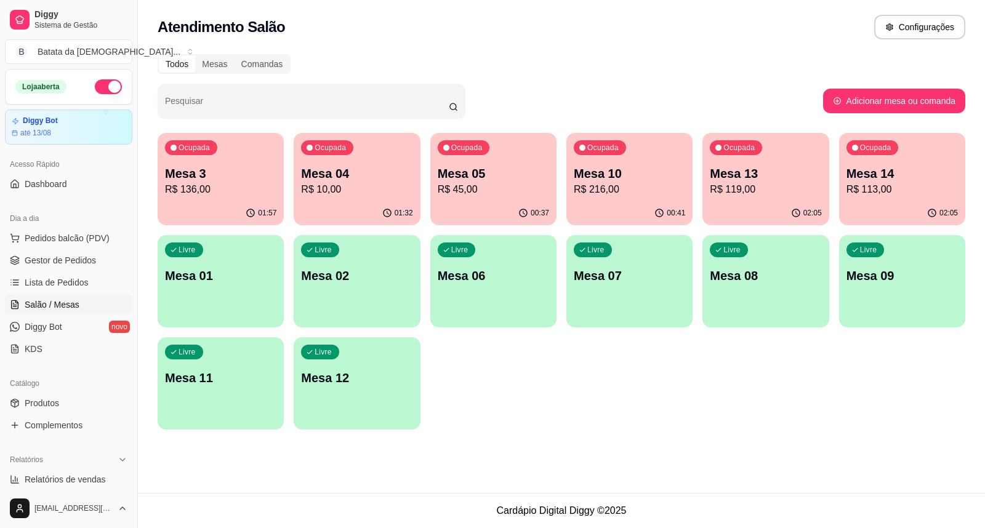
click at [245, 260] on div "Livre Mesa 01" at bounding box center [221, 274] width 126 height 78
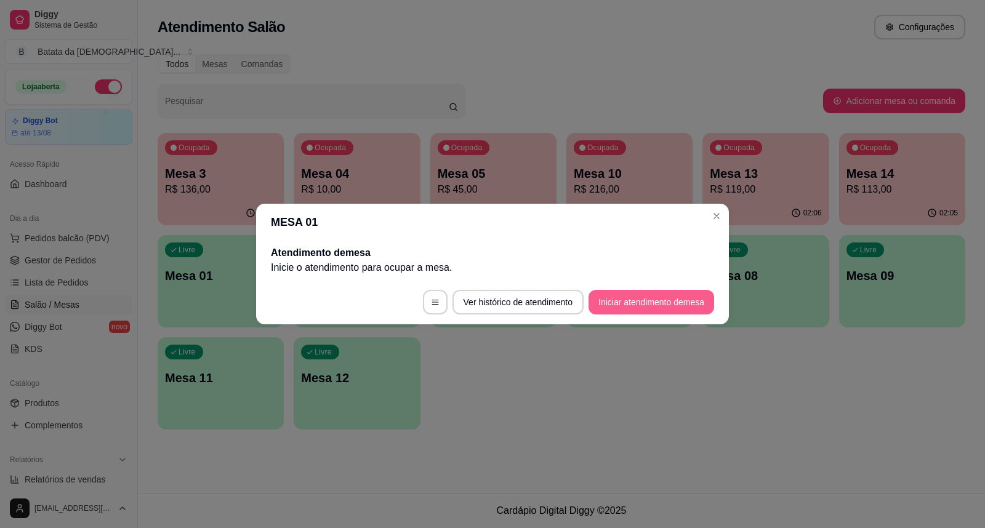
click at [626, 299] on button "Iniciar atendimento de mesa" at bounding box center [651, 302] width 126 height 25
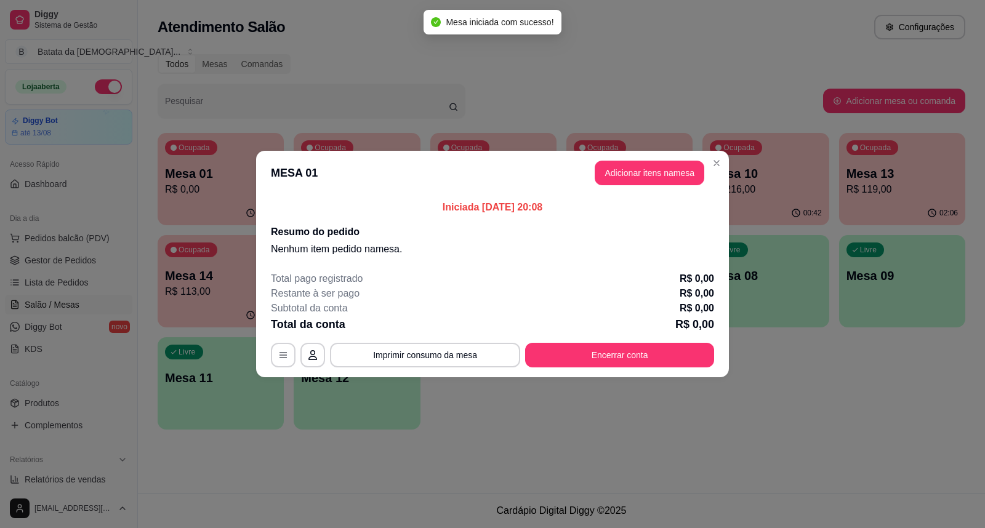
click at [620, 183] on button "Adicionar itens na mesa" at bounding box center [649, 173] width 110 height 25
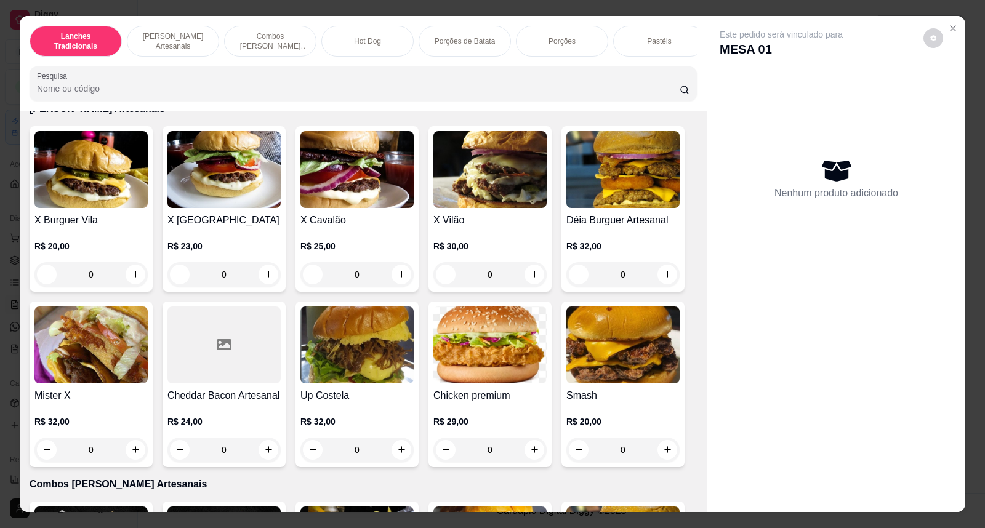
scroll to position [546, 0]
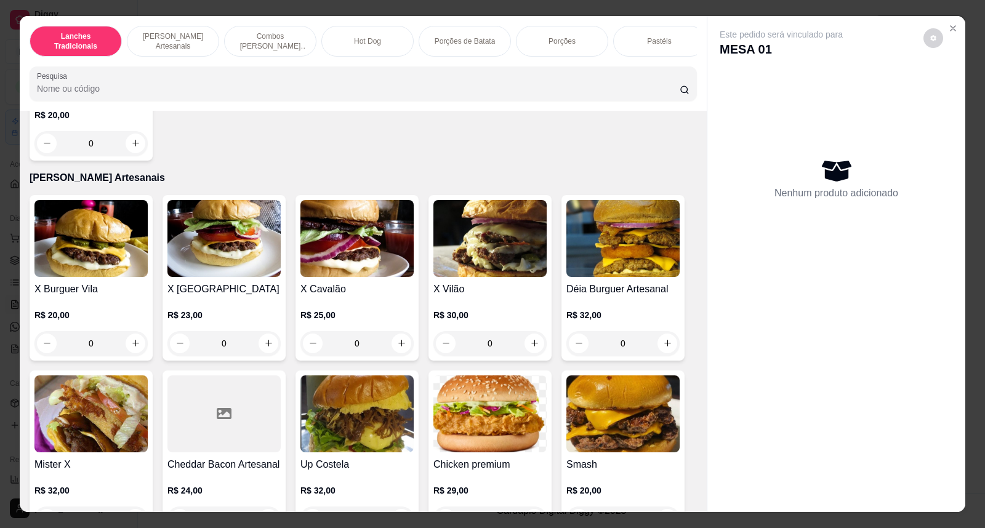
click at [393, 354] on div "0" at bounding box center [356, 343] width 113 height 25
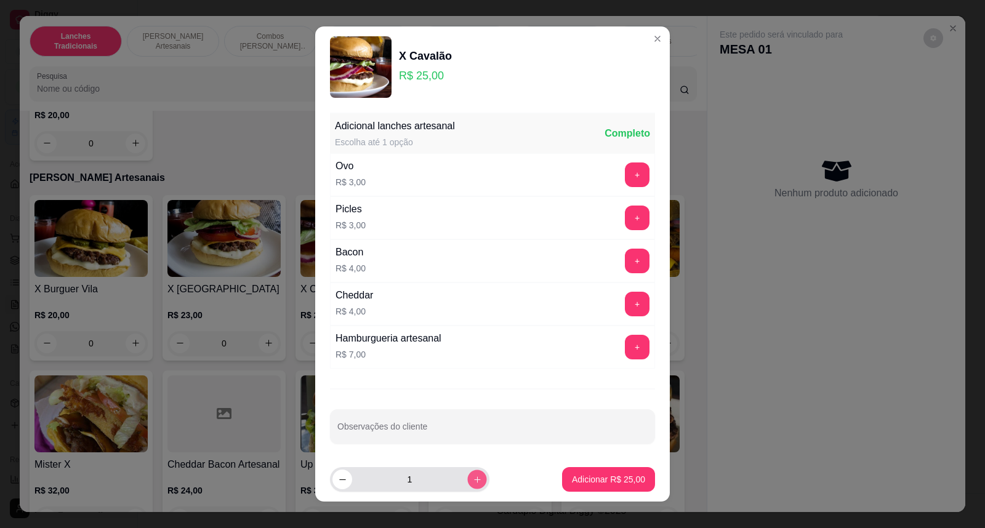
click at [473, 476] on icon "increase-product-quantity" at bounding box center [477, 479] width 9 height 9
type input "2"
click at [589, 488] on button "Adicionar R$ 50,00" at bounding box center [608, 479] width 93 height 25
type input "2"
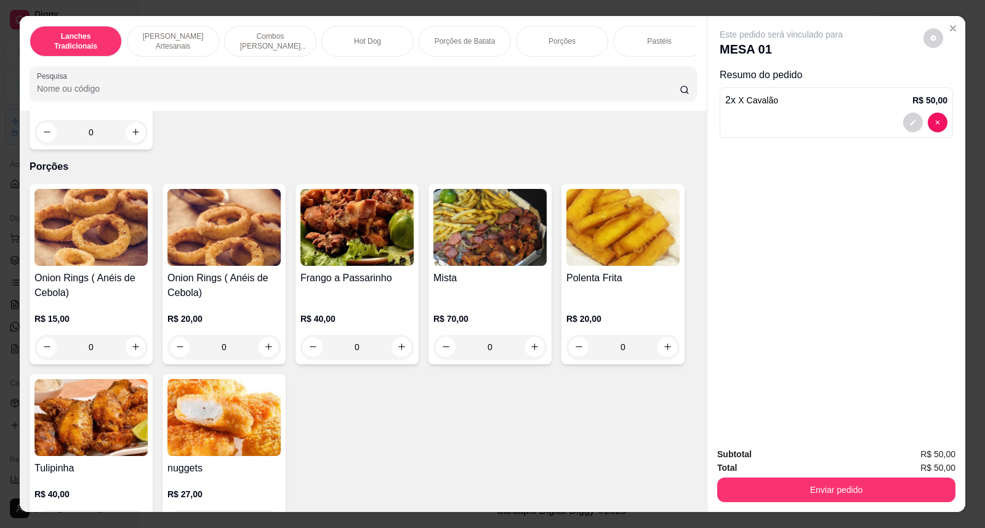
scroll to position [2187, 0]
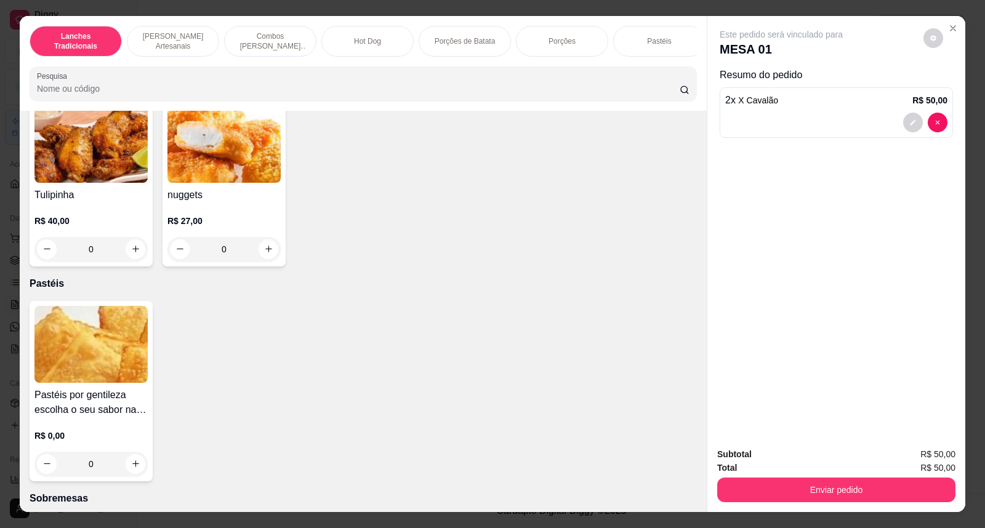
click at [143, 471] on div "Pastéis por gentileza escolha o seu sabor nas observações R$ 0,00 0" at bounding box center [91, 391] width 123 height 180
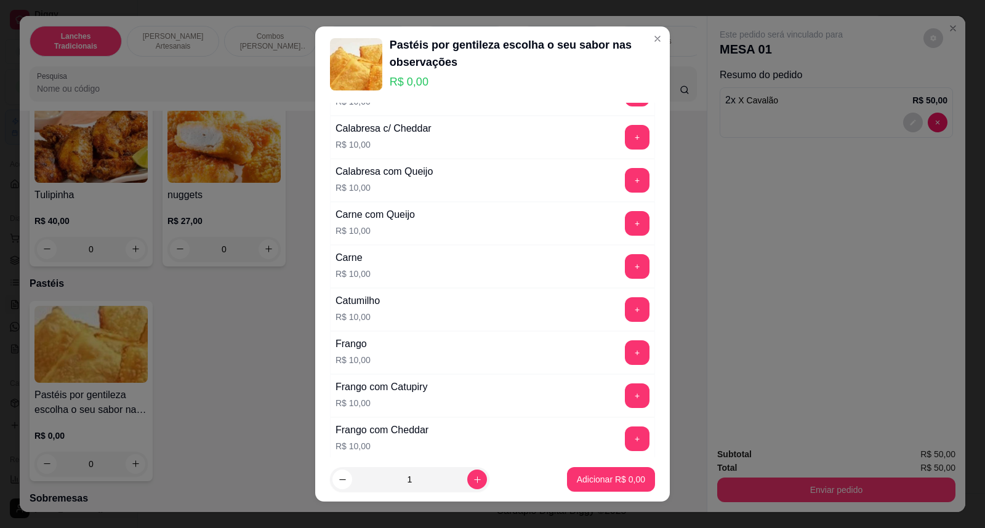
scroll to position [410, 0]
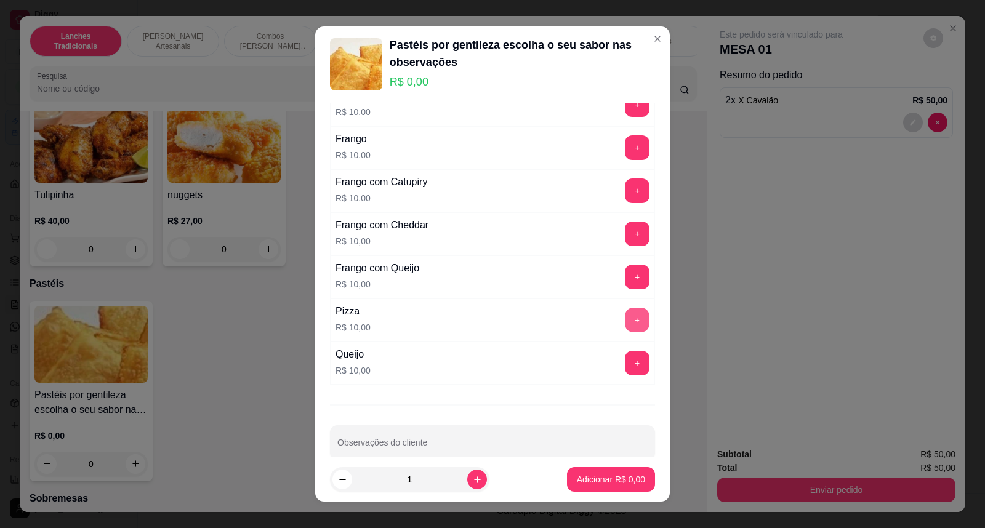
click at [625, 331] on button "+" at bounding box center [637, 320] width 24 height 24
click at [573, 484] on p "Adicionar R$ 10,00" at bounding box center [608, 479] width 71 height 12
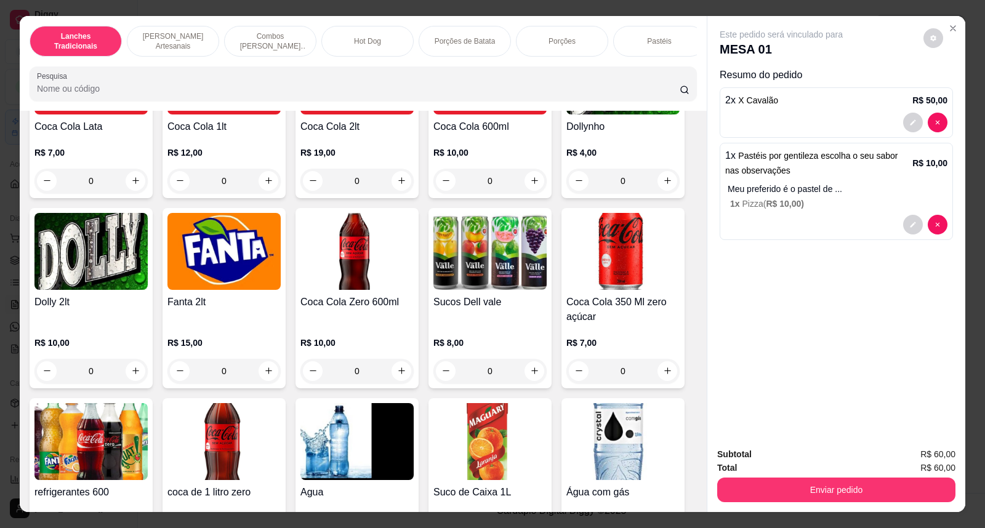
scroll to position [2734, 0]
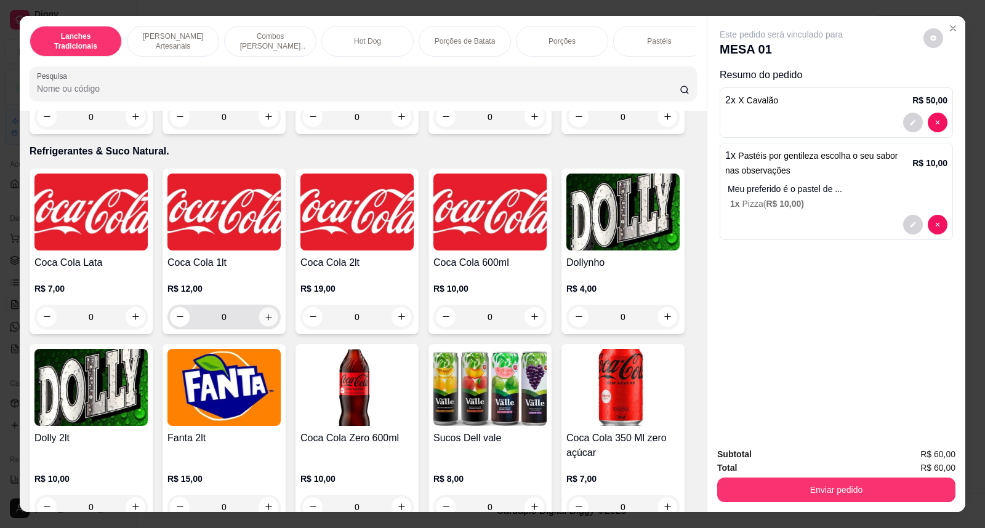
click at [266, 321] on icon "increase-product-quantity" at bounding box center [268, 316] width 9 height 9
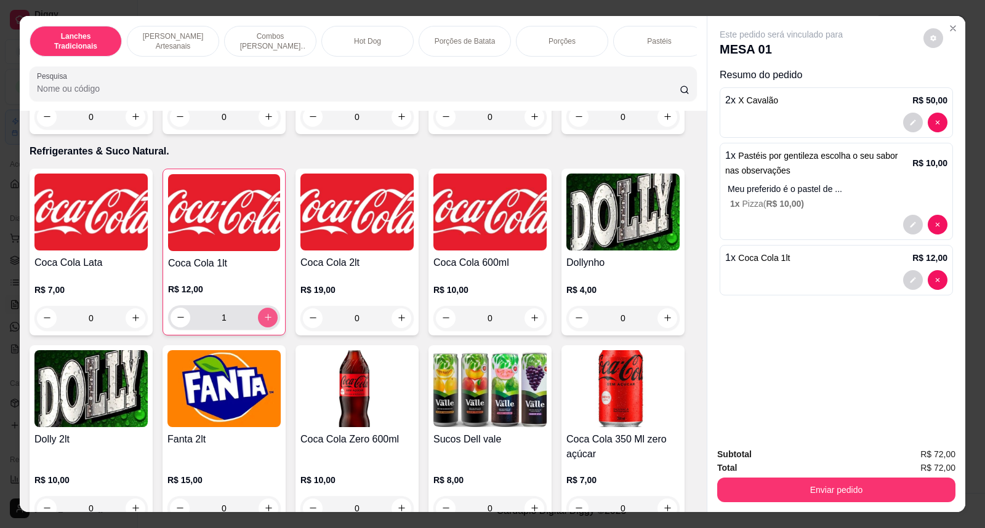
type input "1"
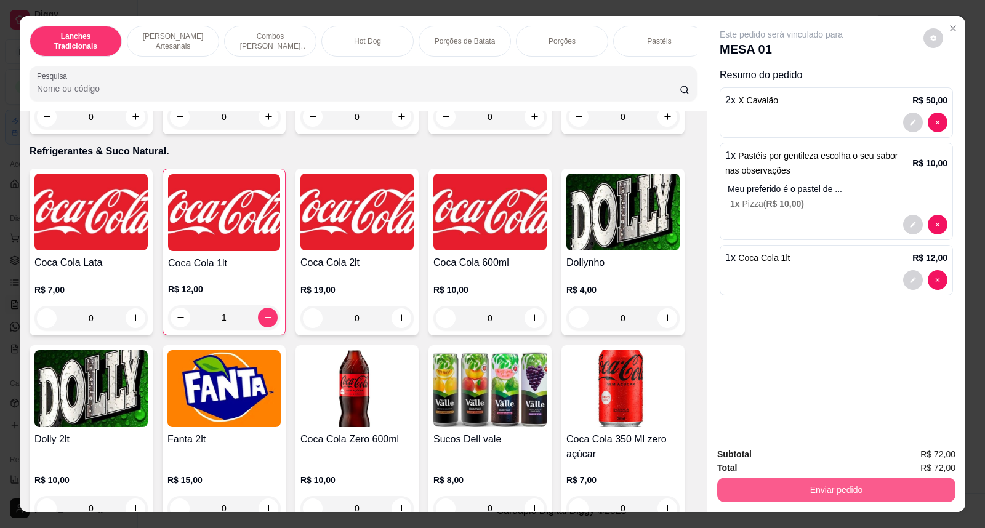
click at [799, 479] on button "Enviar pedido" at bounding box center [836, 489] width 238 height 25
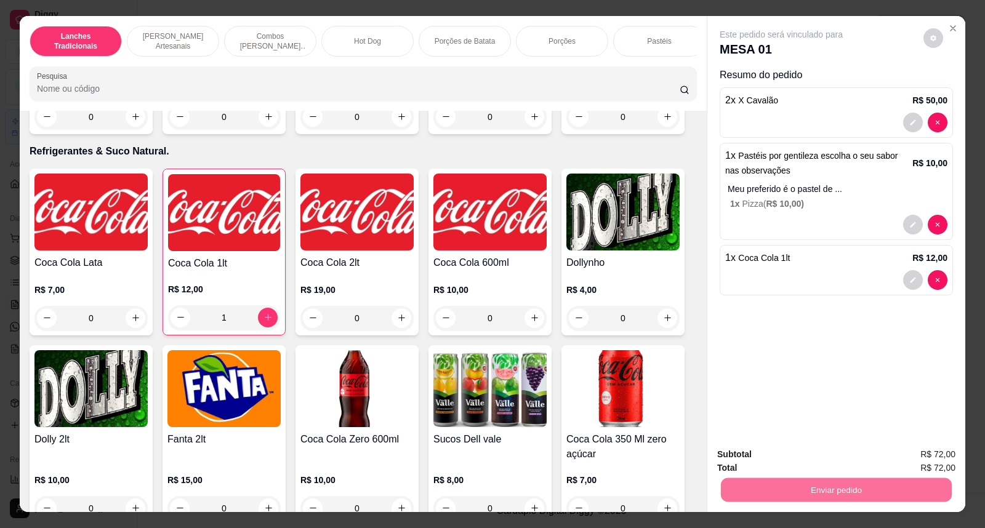
click at [777, 468] on button "Não registrar e enviar pedido" at bounding box center [795, 460] width 128 height 23
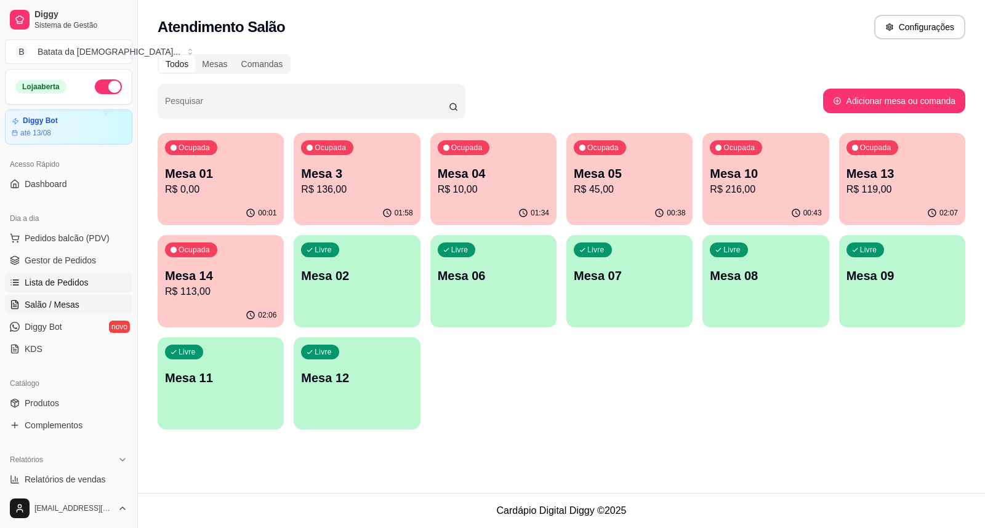
click at [118, 282] on link "Lista de Pedidos" at bounding box center [68, 283] width 127 height 20
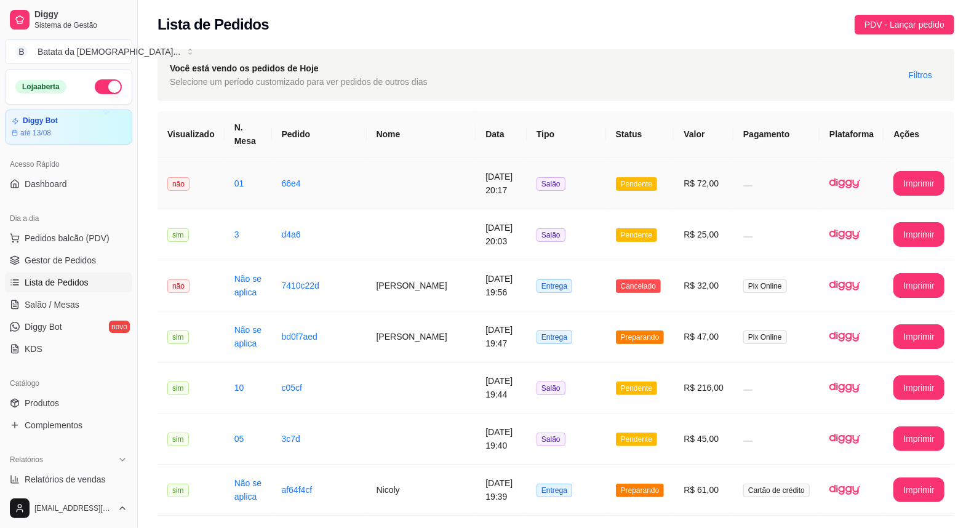
click at [503, 173] on td "[DATE] 20:17" at bounding box center [501, 183] width 51 height 51
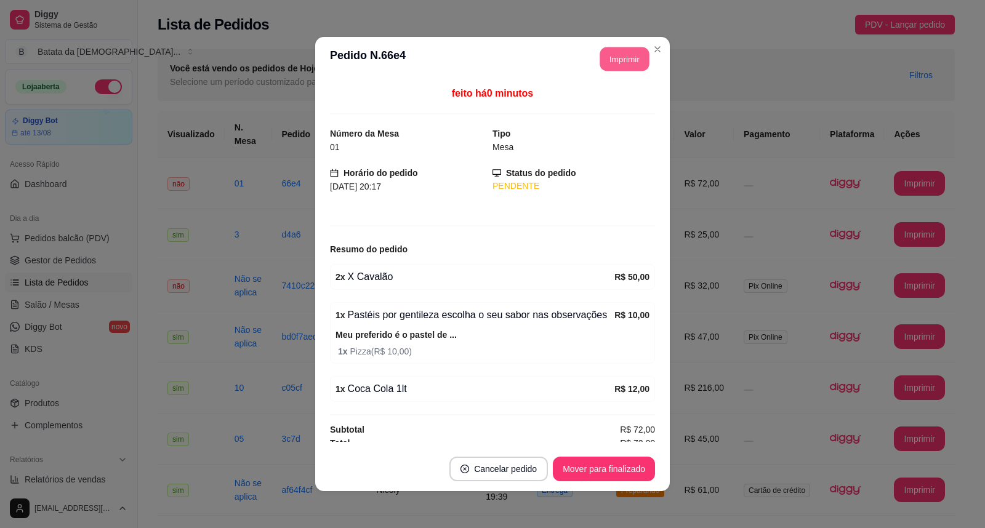
click at [620, 71] on div "**********" at bounding box center [619, 59] width 61 height 25
click at [735, 250] on div "**********" at bounding box center [492, 264] width 985 height 528
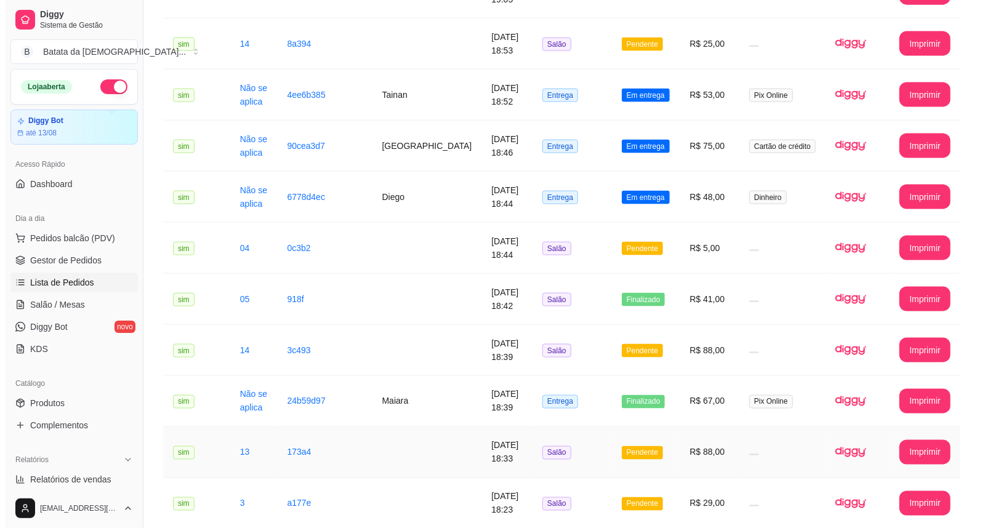
scroll to position [1093, 0]
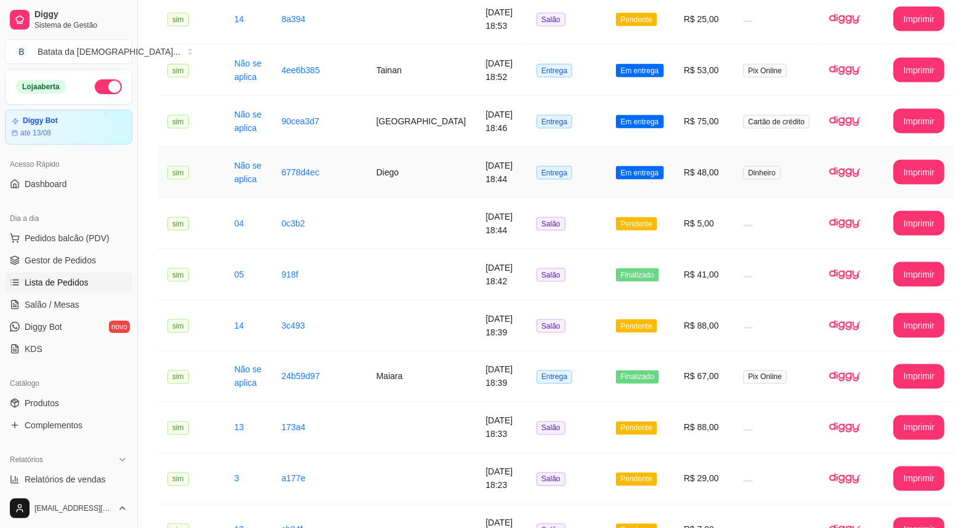
click at [724, 159] on td "R$ 48,00" at bounding box center [704, 172] width 60 height 51
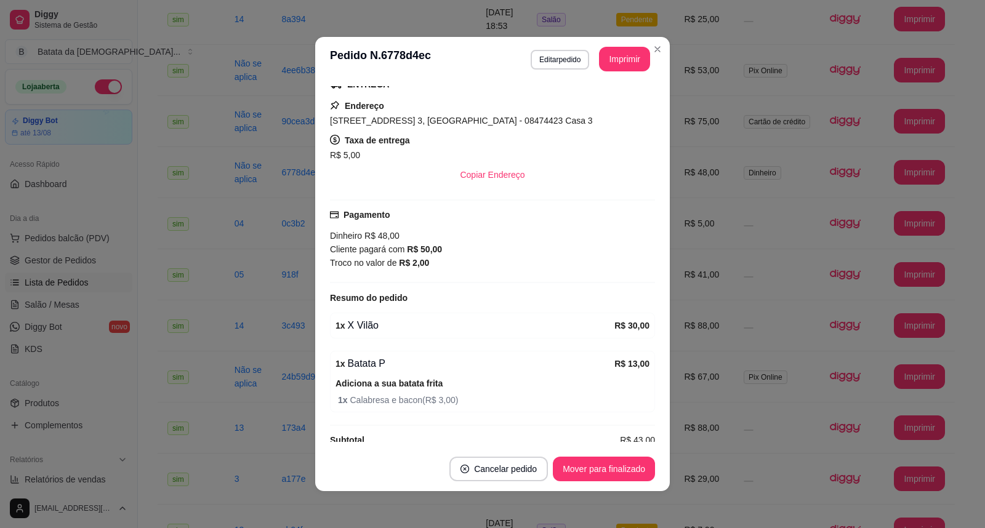
scroll to position [224, 0]
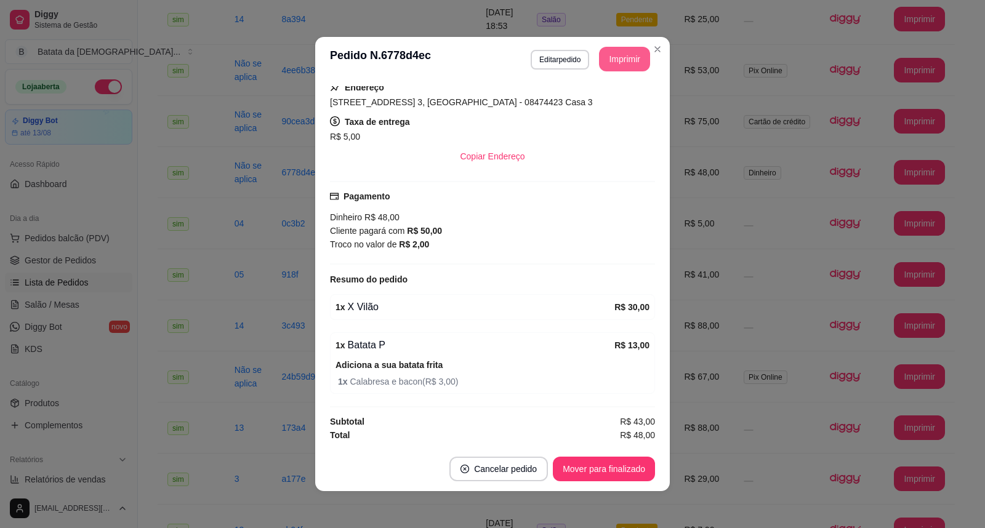
click at [634, 65] on button "Imprimir" at bounding box center [624, 59] width 51 height 25
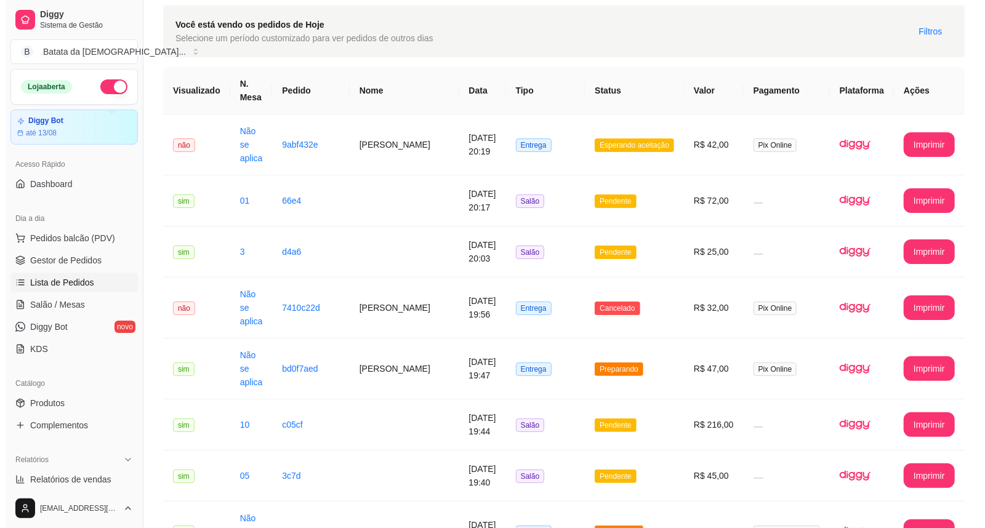
scroll to position [0, 0]
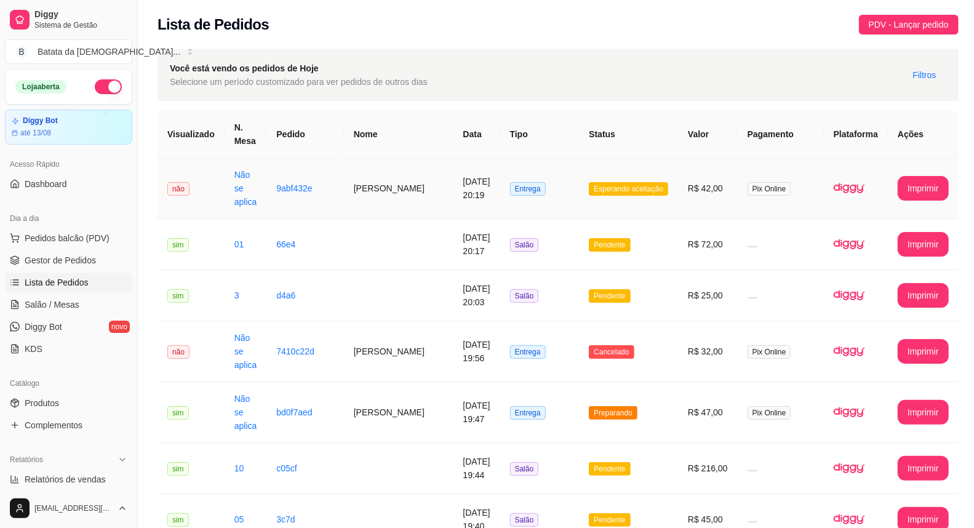
click at [331, 158] on td "9abf432e" at bounding box center [304, 188] width 77 height 61
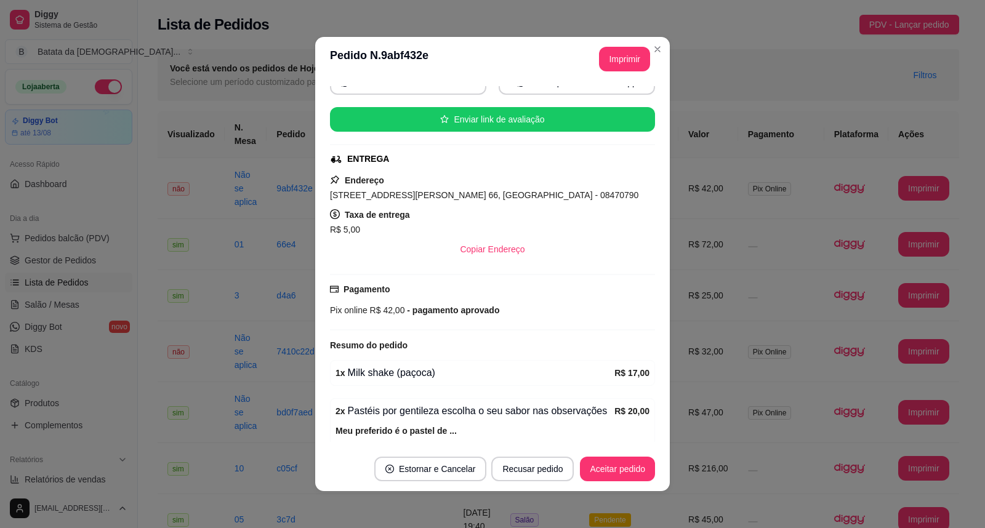
scroll to position [197, 0]
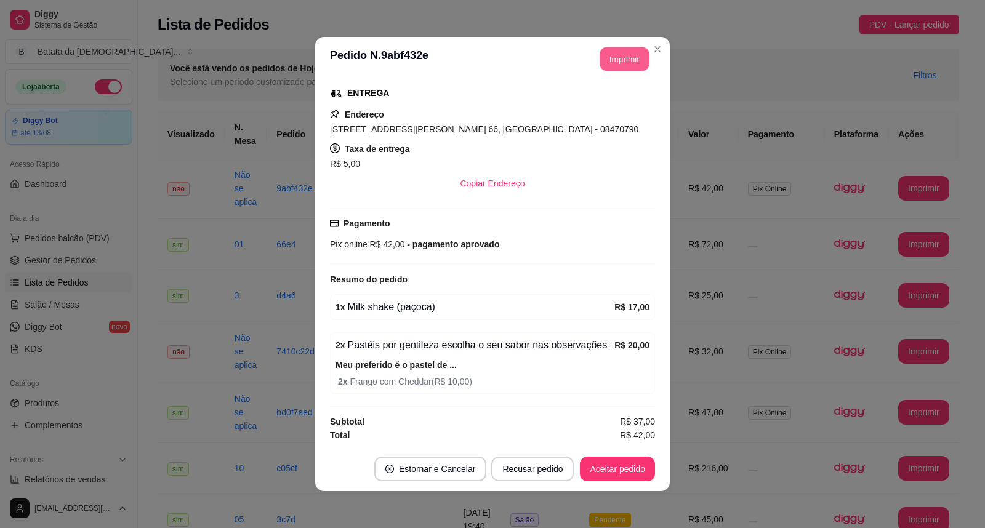
click at [610, 54] on button "Imprimir" at bounding box center [624, 59] width 49 height 24
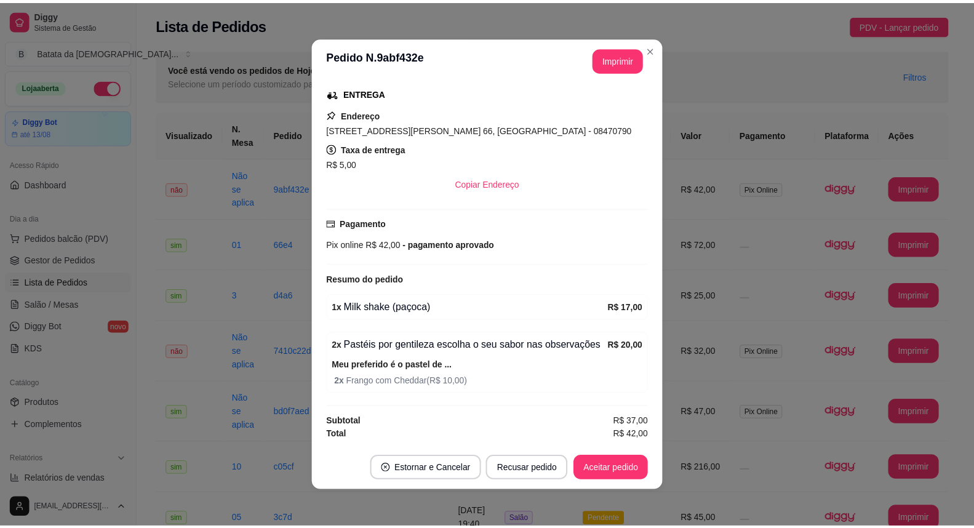
scroll to position [0, 0]
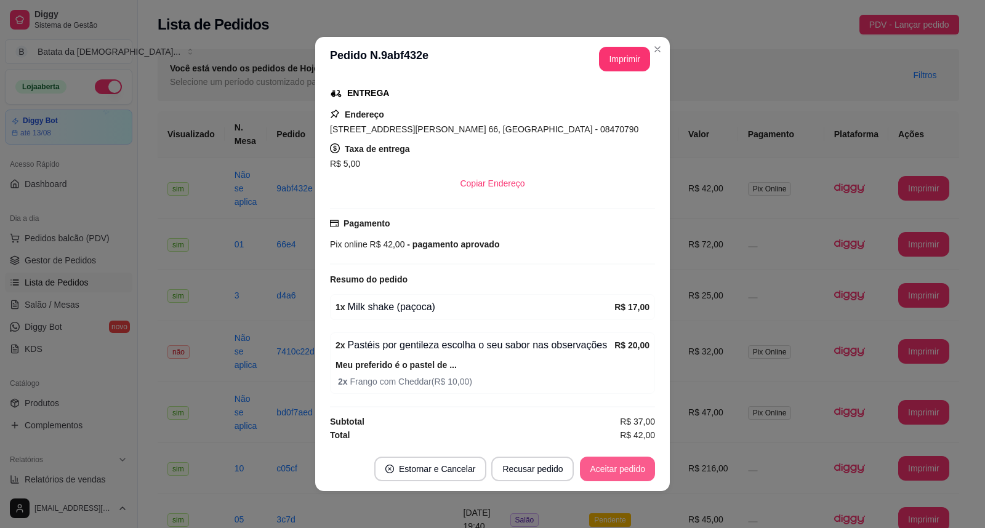
click at [601, 471] on button "Aceitar pedido" at bounding box center [617, 469] width 75 height 25
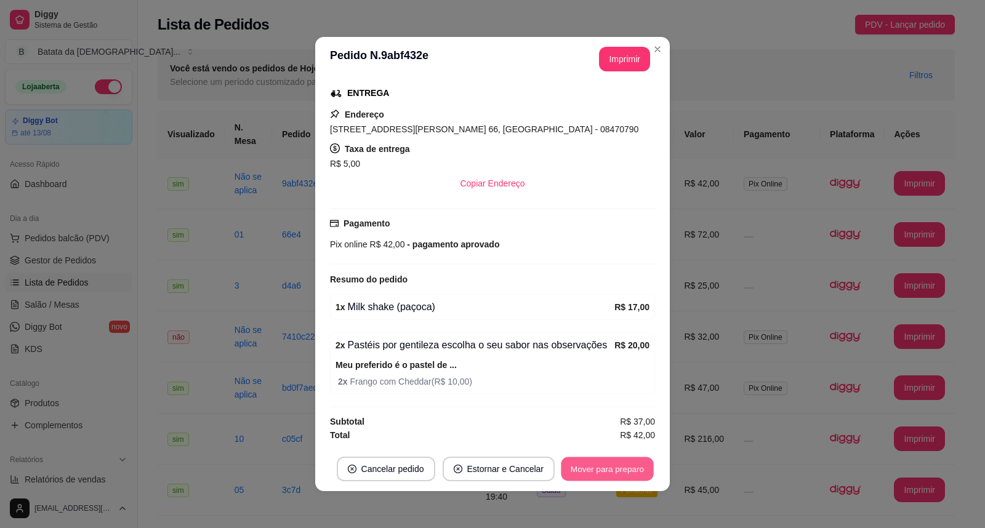
click at [601, 471] on button "Mover para preparo" at bounding box center [607, 469] width 92 height 24
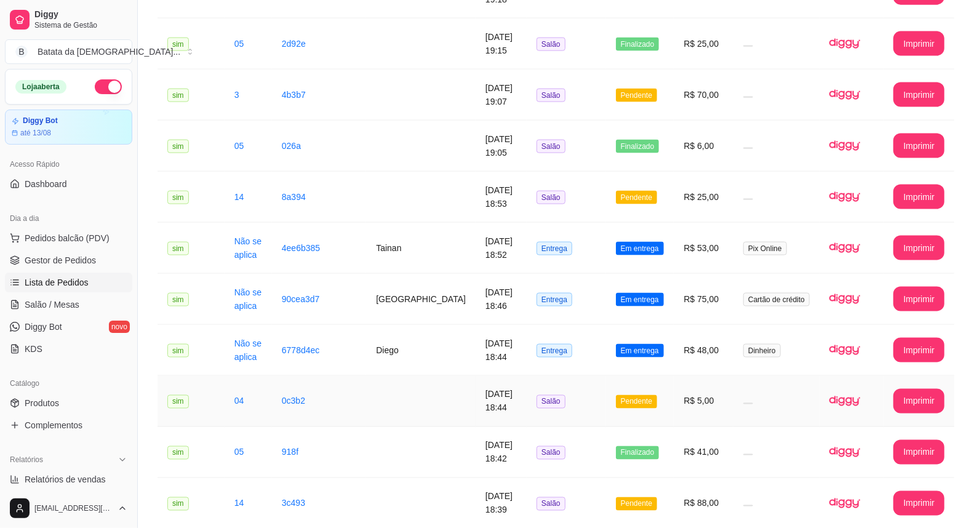
scroll to position [1093, 0]
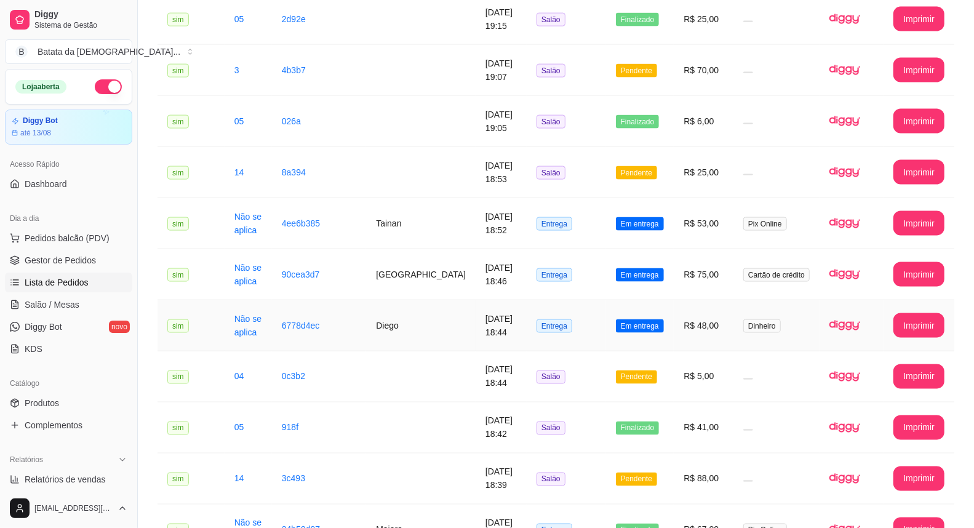
click at [476, 300] on td "[DATE] 18:44" at bounding box center [501, 325] width 51 height 51
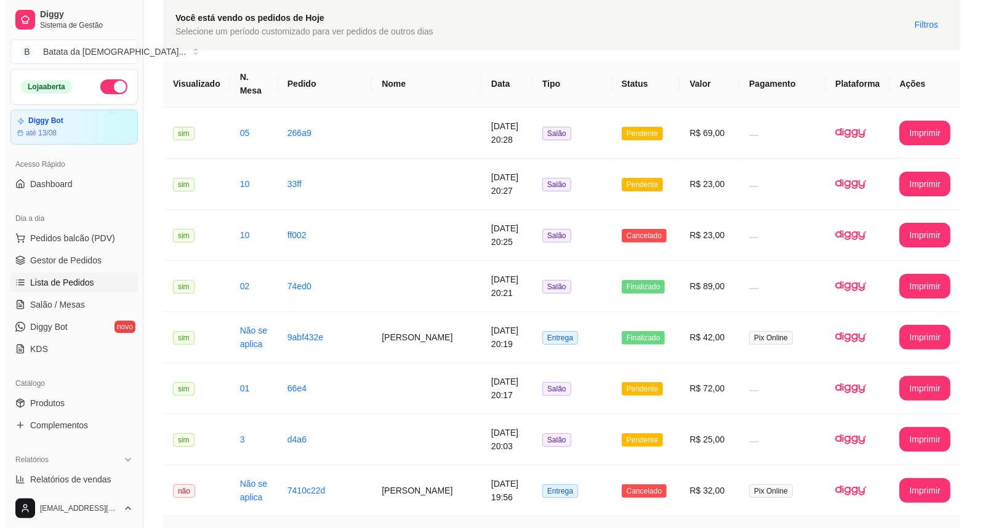
scroll to position [0, 0]
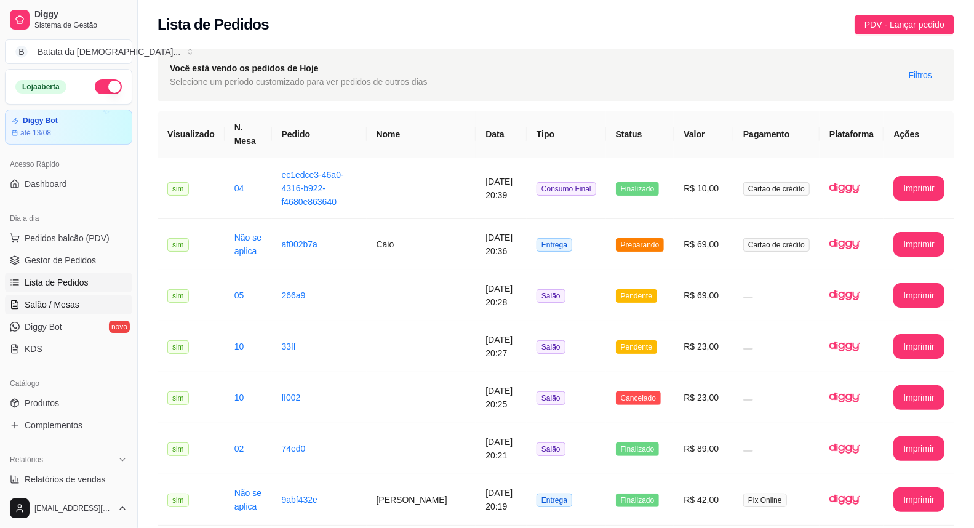
click at [54, 308] on span "Salão / Mesas" at bounding box center [52, 304] width 55 height 12
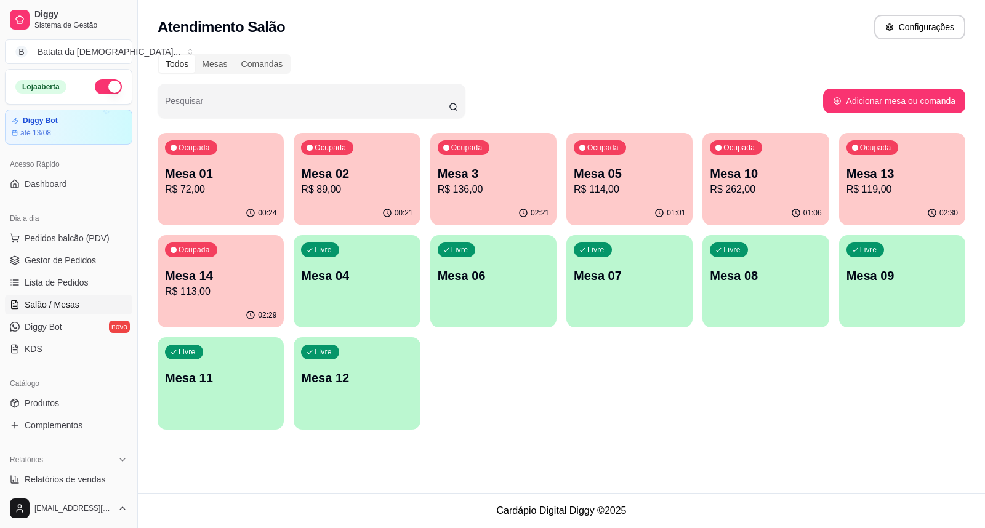
click at [841, 401] on div "Ocupada Mesa 01 R$ 72,00 00:24 Ocupada Mesa 02 R$ 89,00 00:21 Ocupada Mesa 3 R$…" at bounding box center [561, 281] width 807 height 297
click at [505, 201] on button "Ocupada Mesa 3 R$ 136,00 02:21" at bounding box center [493, 179] width 126 height 92
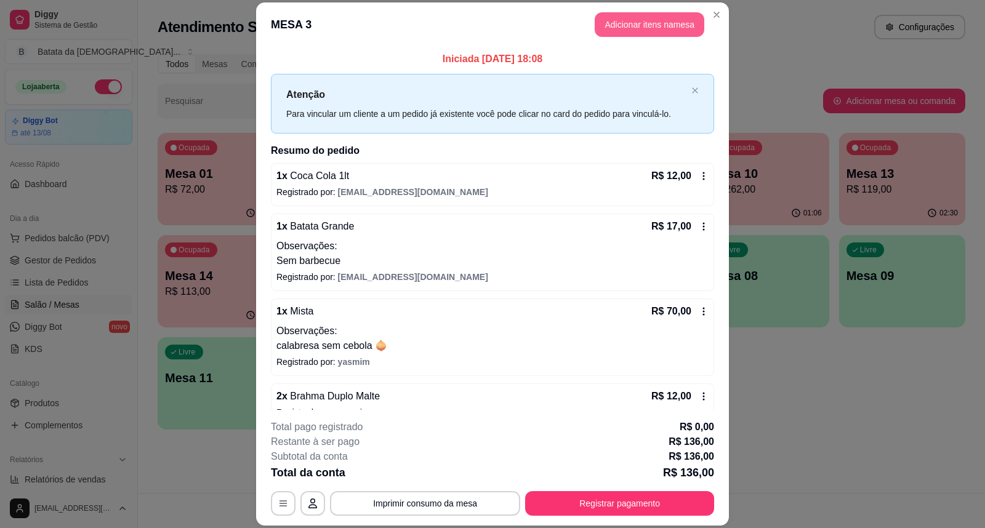
click at [617, 29] on button "Adicionar itens na mesa" at bounding box center [649, 24] width 110 height 25
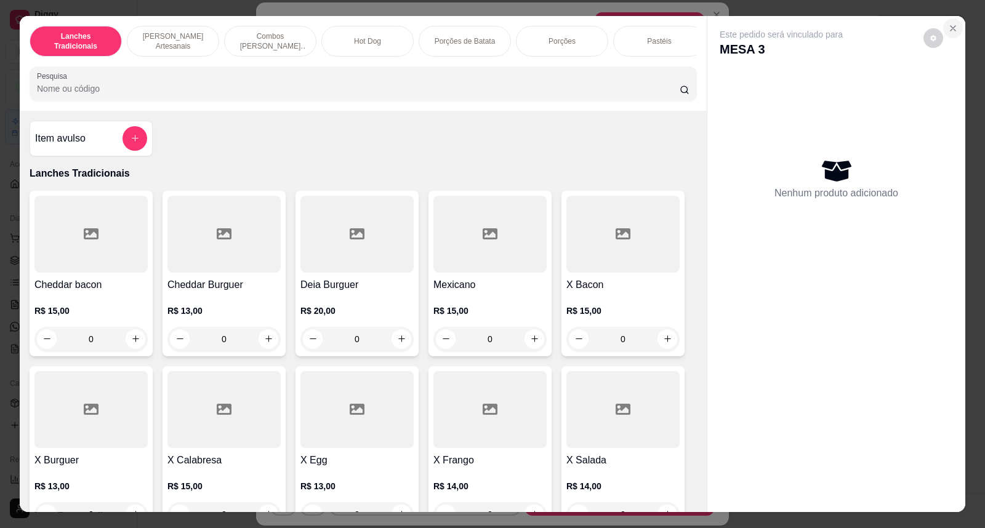
click at [948, 25] on icon "Close" at bounding box center [953, 28] width 10 height 10
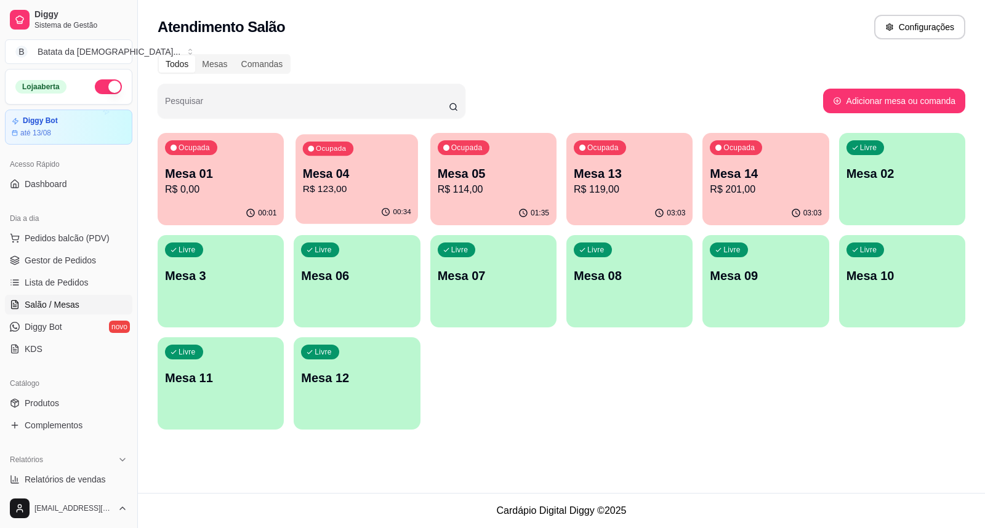
click at [384, 190] on p "R$ 123,00" at bounding box center [357, 189] width 108 height 14
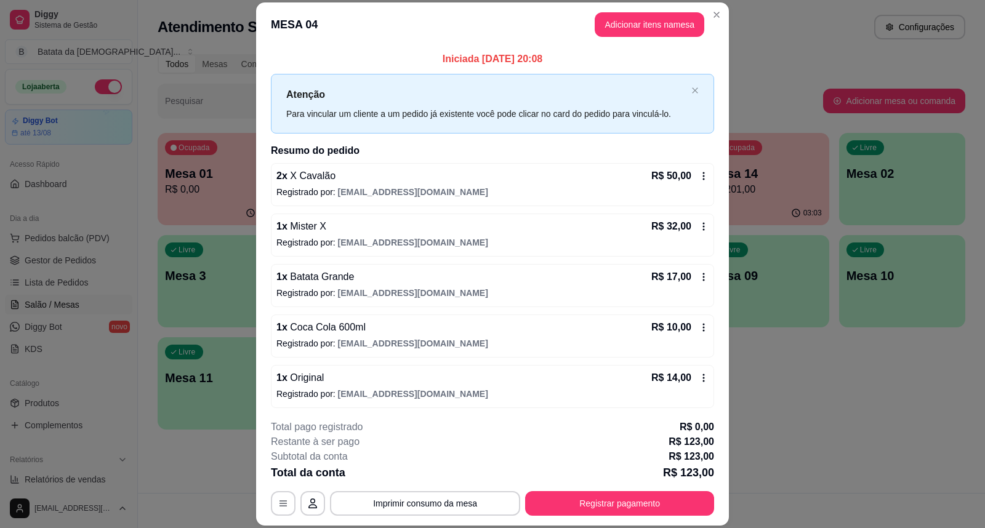
scroll to position [3, 0]
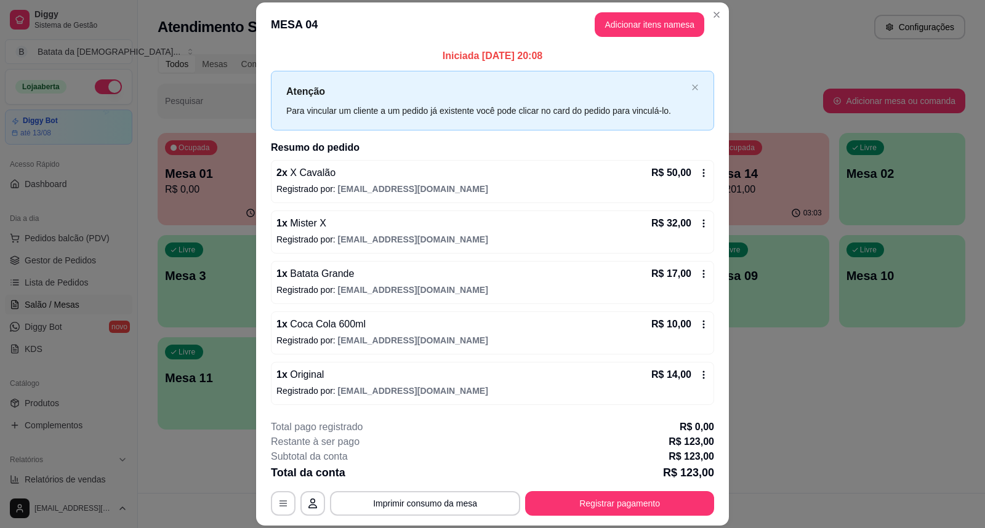
click at [546, 489] on div "**********" at bounding box center [492, 468] width 443 height 96
click at [538, 493] on button "Registrar pagamento" at bounding box center [619, 503] width 183 height 24
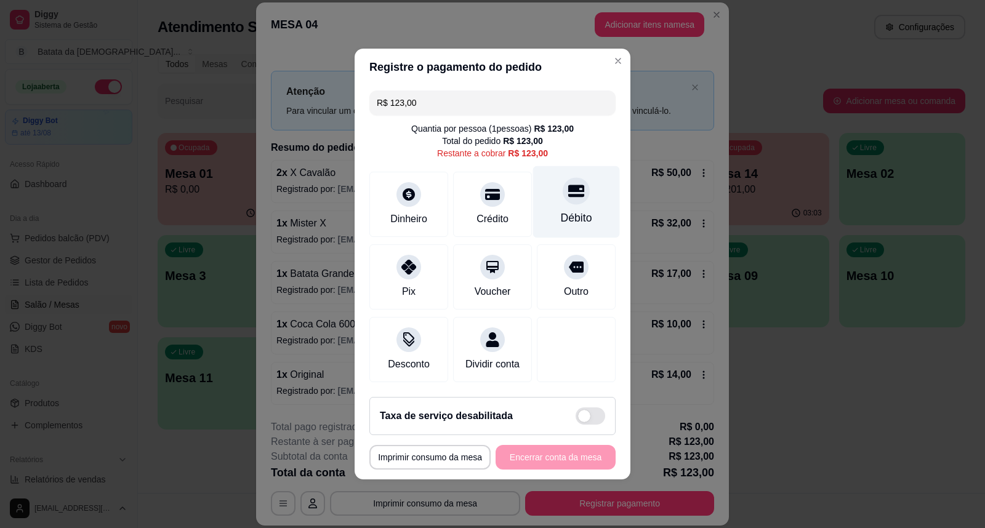
click at [550, 201] on div "Débito" at bounding box center [576, 202] width 87 height 72
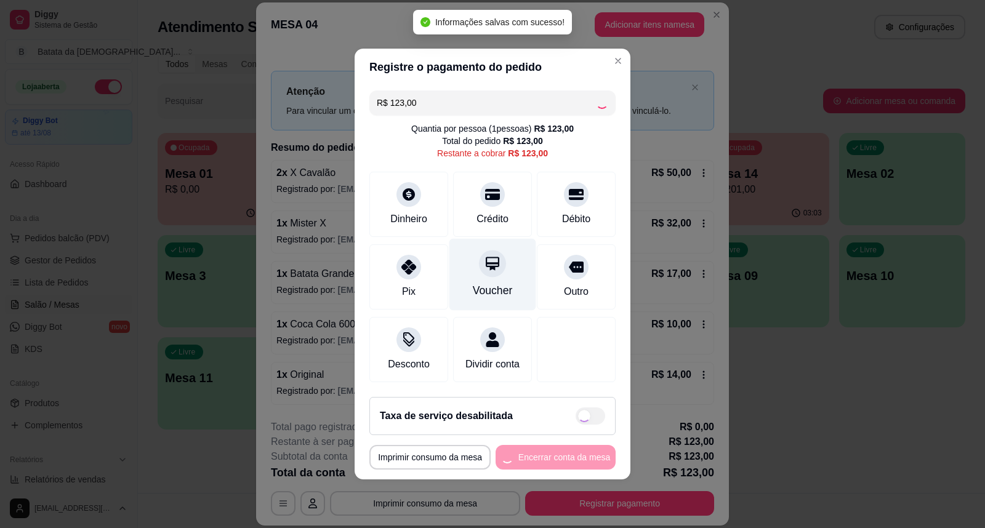
type input "R$ 0,00"
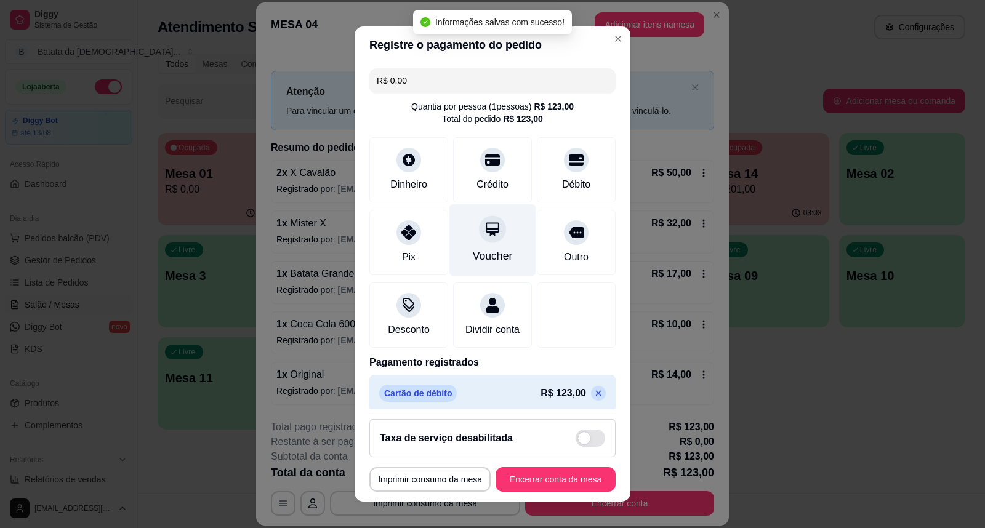
click at [482, 209] on div "Voucher" at bounding box center [492, 240] width 87 height 72
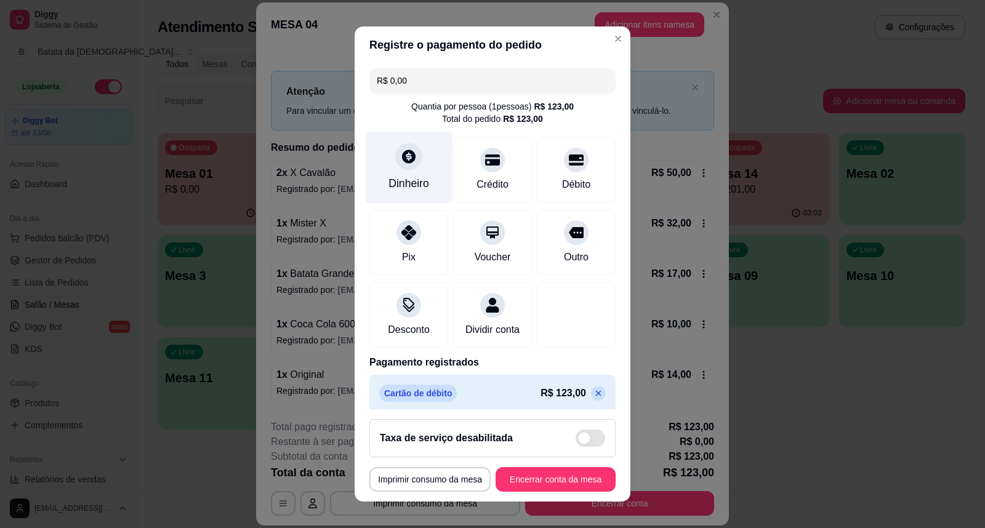
scroll to position [22, 0]
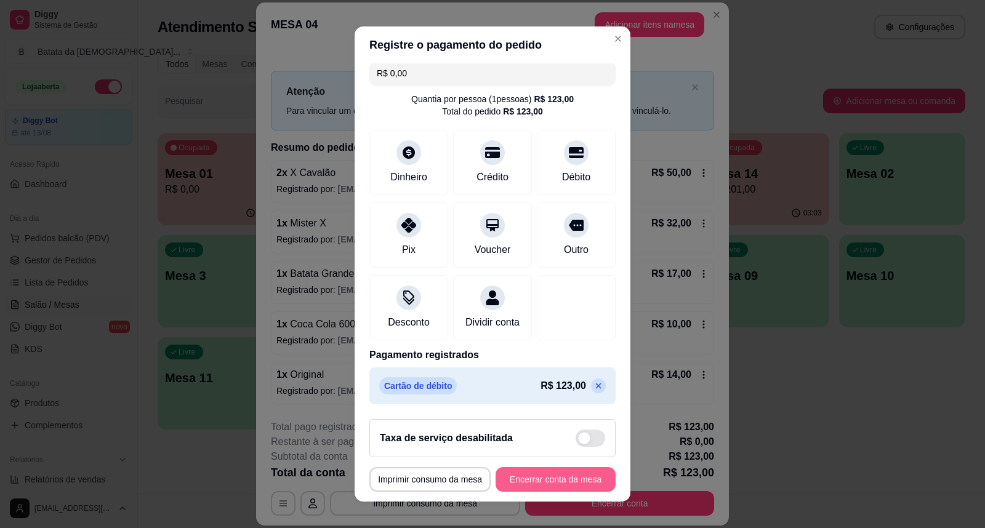
click at [553, 480] on button "Encerrar conta da mesa" at bounding box center [555, 479] width 120 height 25
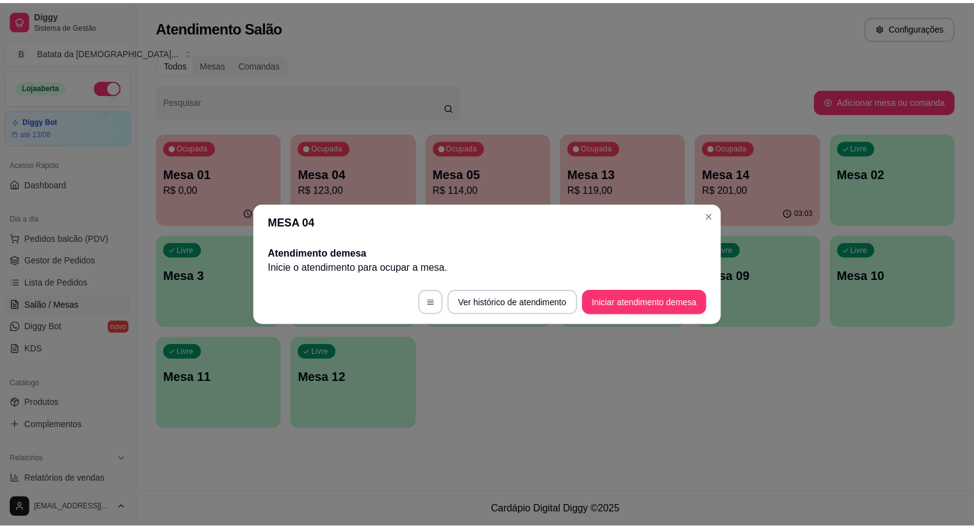
scroll to position [0, 0]
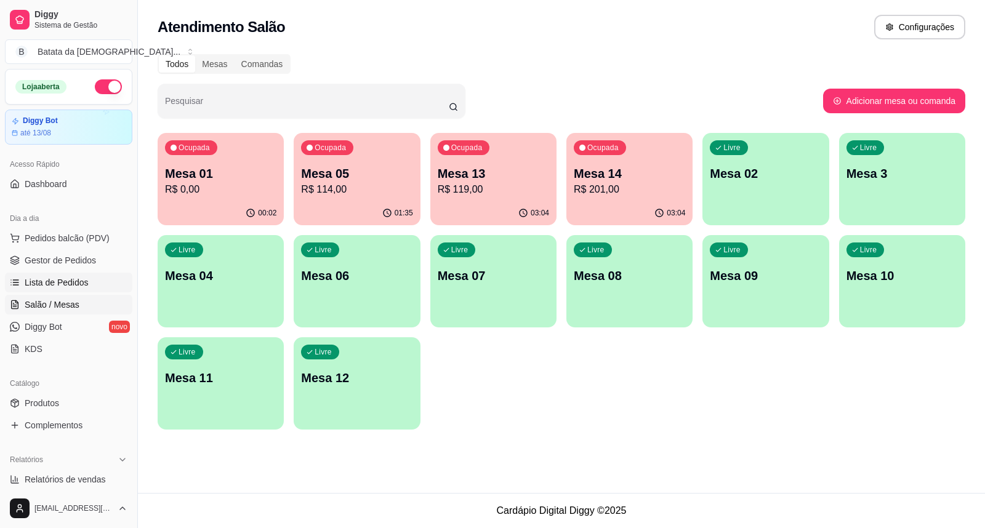
click at [73, 284] on span "Lista de Pedidos" at bounding box center [57, 282] width 64 height 12
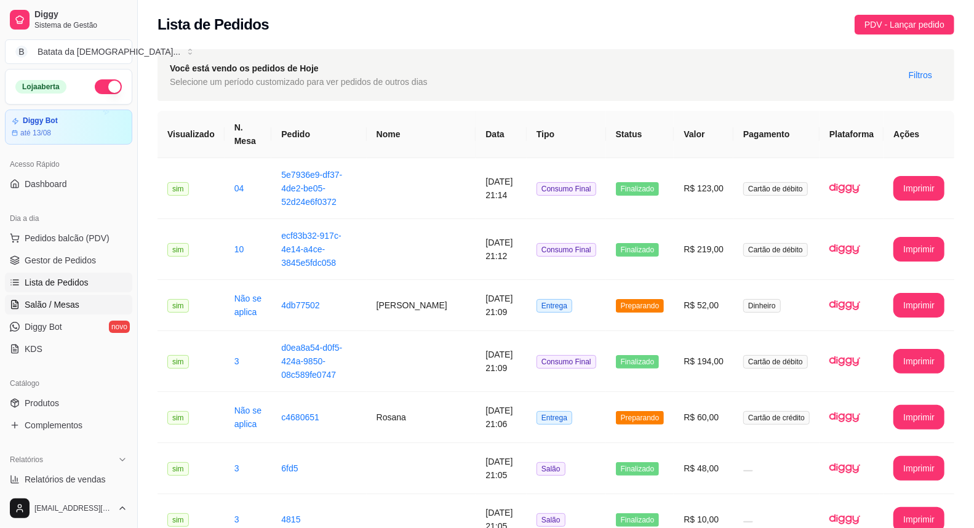
click at [94, 297] on link "Salão / Mesas" at bounding box center [68, 305] width 127 height 20
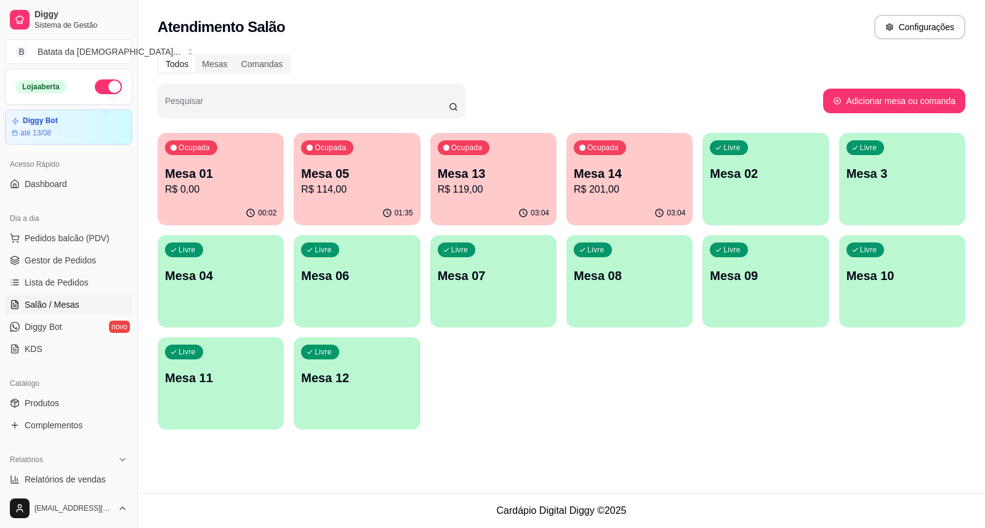
click at [363, 193] on p "R$ 114,00" at bounding box center [356, 189] width 111 height 15
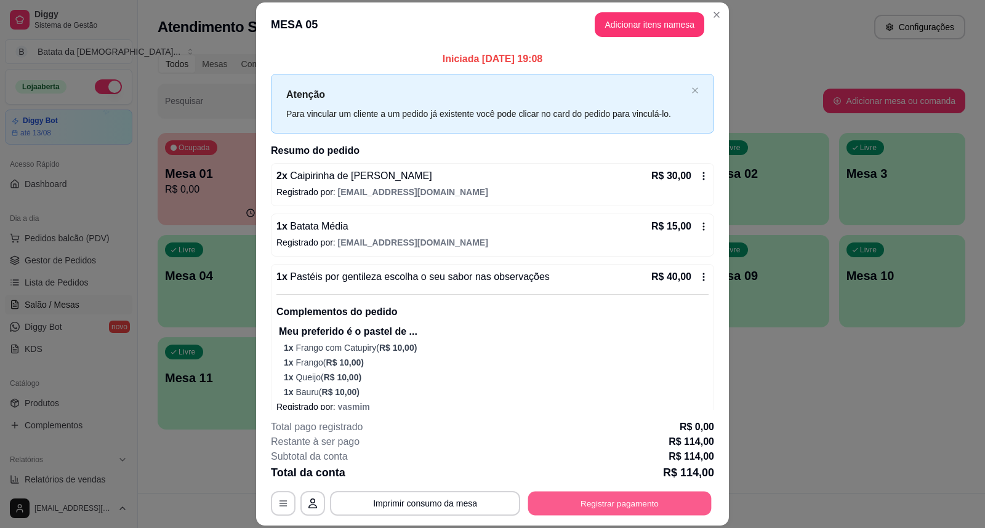
click at [604, 491] on div "**********" at bounding box center [492, 503] width 443 height 25
click at [619, 501] on button "Registrar pagamento" at bounding box center [619, 503] width 183 height 24
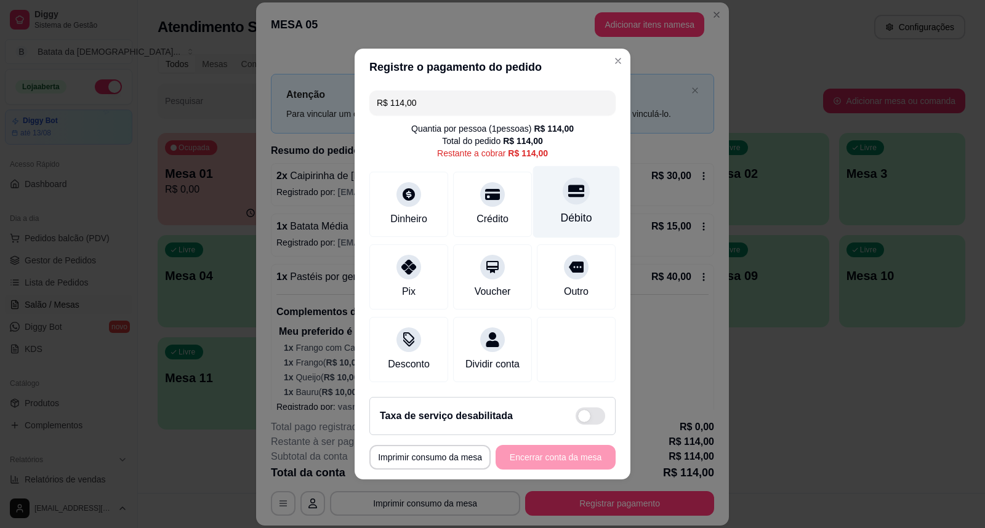
click at [570, 216] on div "Débito" at bounding box center [576, 218] width 31 height 16
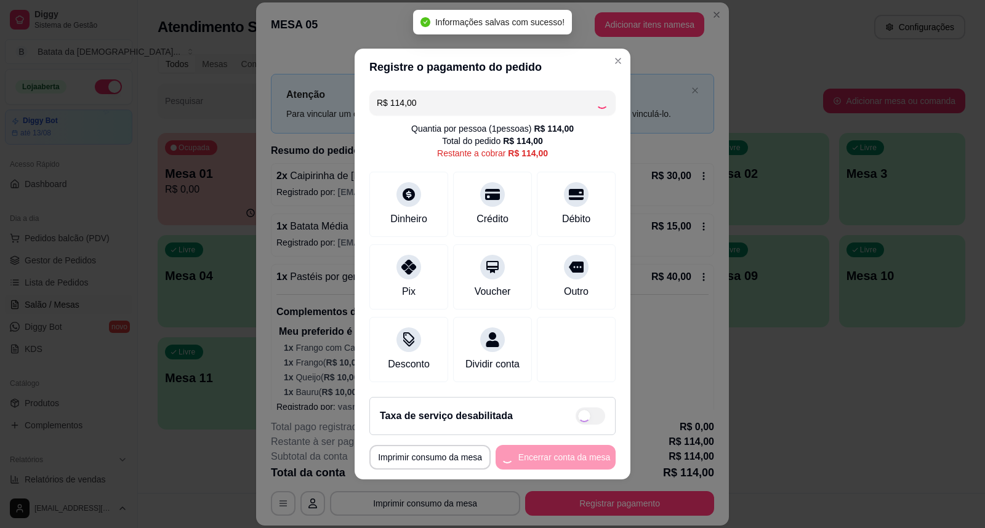
type input "R$ 0,00"
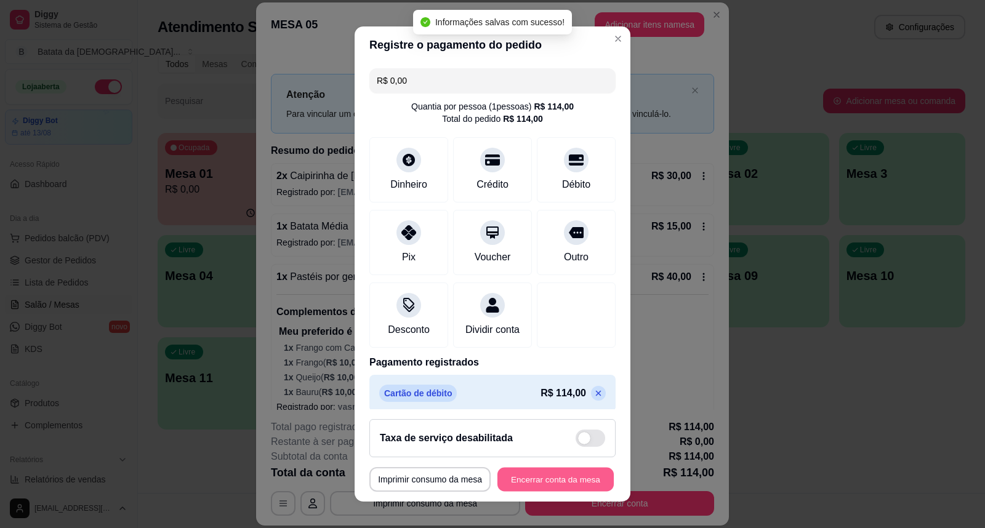
click at [561, 472] on button "Encerrar conta da mesa" at bounding box center [555, 480] width 116 height 24
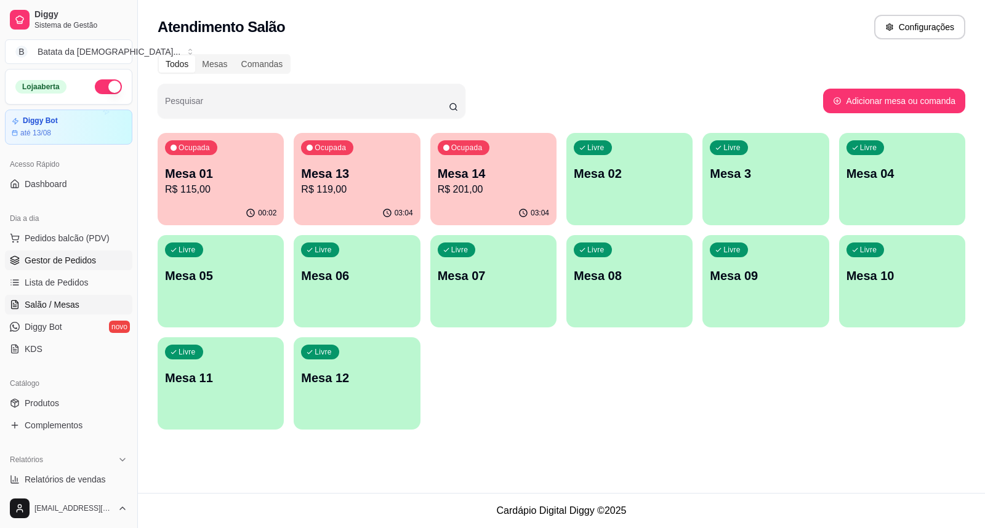
click at [93, 270] on link "Gestor de Pedidos" at bounding box center [68, 260] width 127 height 20
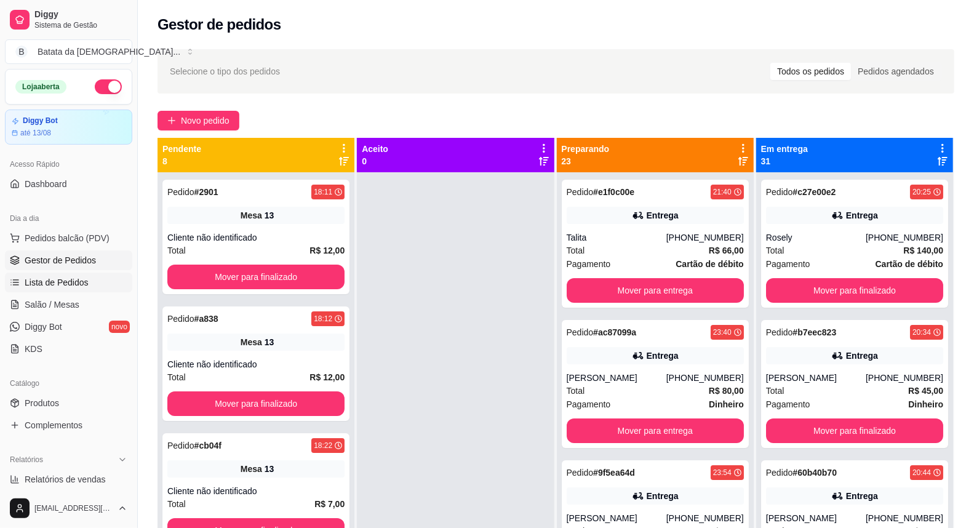
click at [64, 290] on link "Lista de Pedidos" at bounding box center [68, 283] width 127 height 20
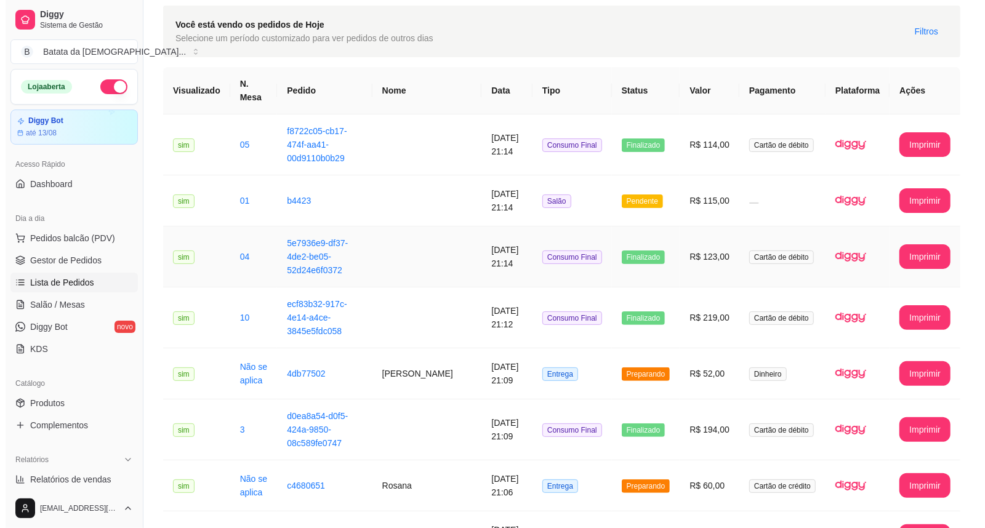
scroll to position [68, 0]
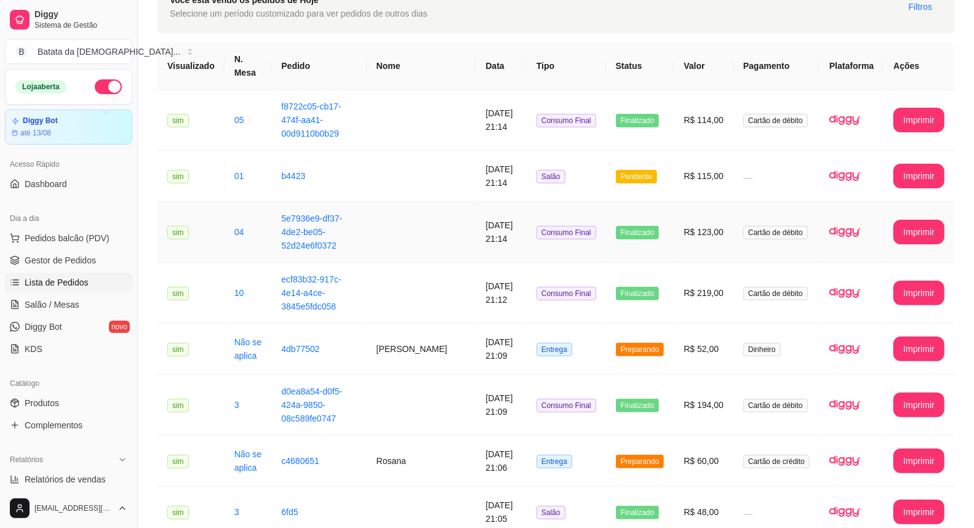
click at [420, 204] on td at bounding box center [422, 232] width 110 height 61
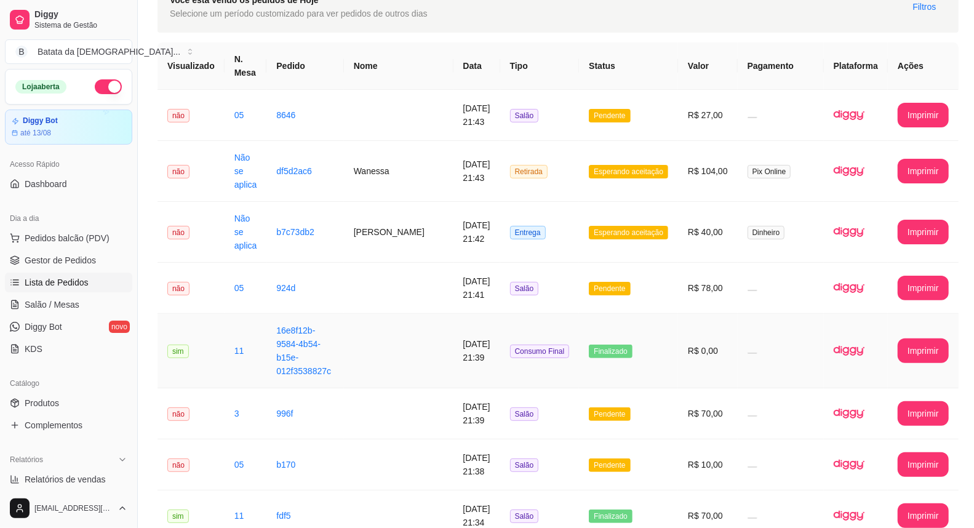
scroll to position [0, 0]
